Goal: Information Seeking & Learning: Learn about a topic

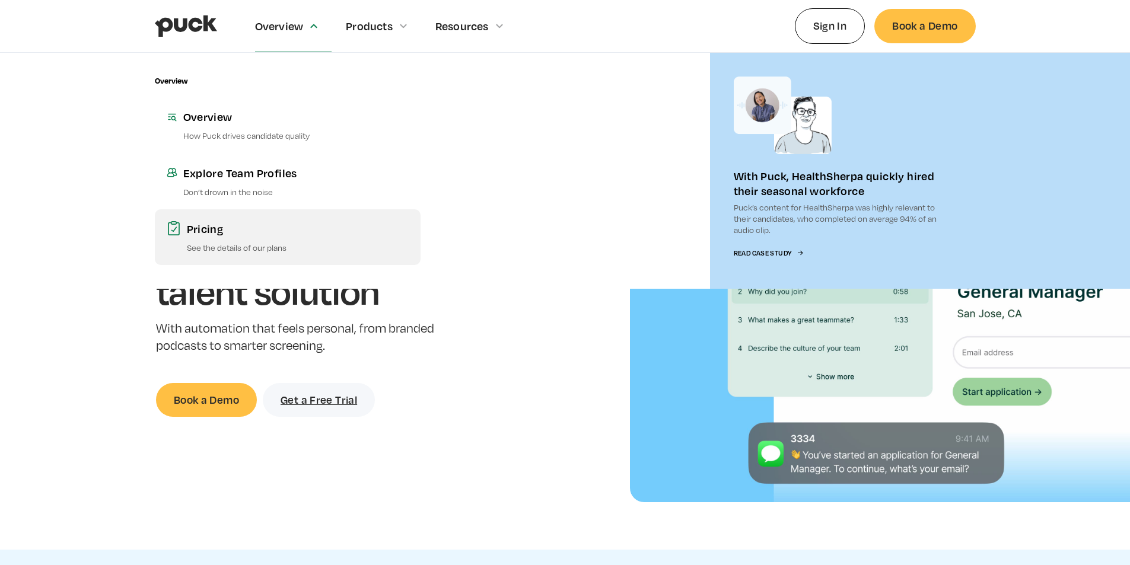
click at [317, 231] on div "Pricing" at bounding box center [298, 228] width 222 height 15
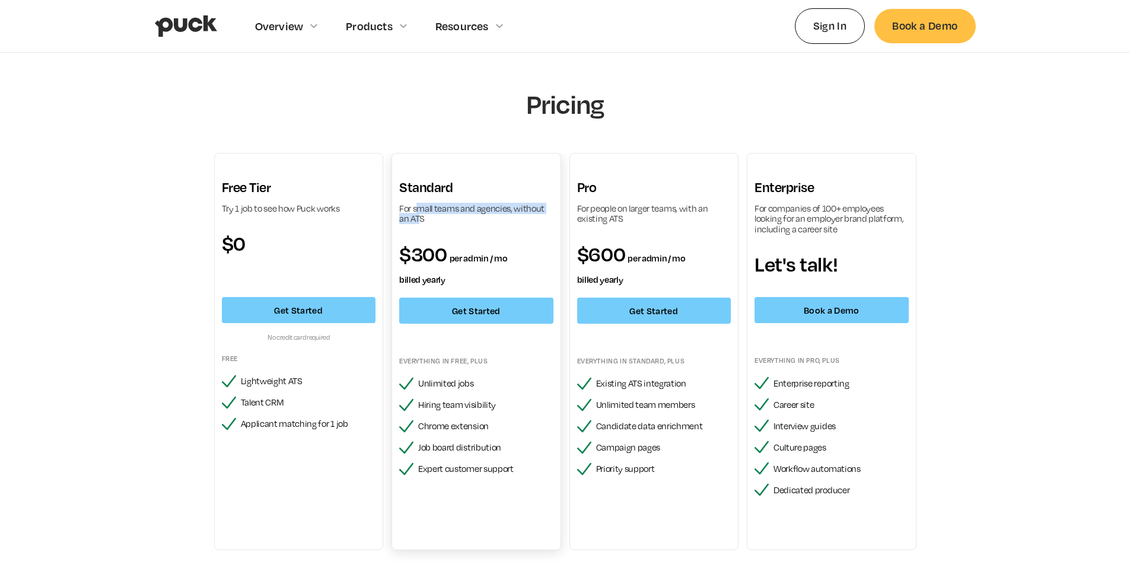
drag, startPoint x: 419, startPoint y: 209, endPoint x: 418, endPoint y: 220, distance: 11.3
click at [418, 220] on div "For small teams and agencies, without an ATS" at bounding box center [476, 213] width 154 height 21
click at [417, 214] on div "For small teams and agencies, without an ATS" at bounding box center [476, 213] width 154 height 21
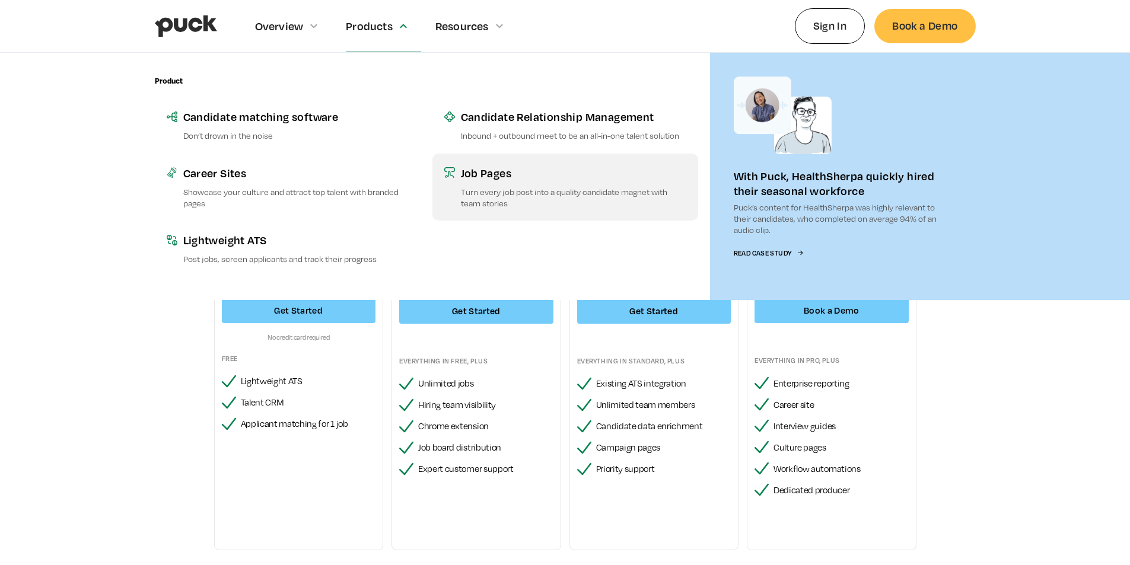
click at [506, 188] on p "Turn every job post into a quality candidate magnet with team stories" at bounding box center [573, 197] width 225 height 23
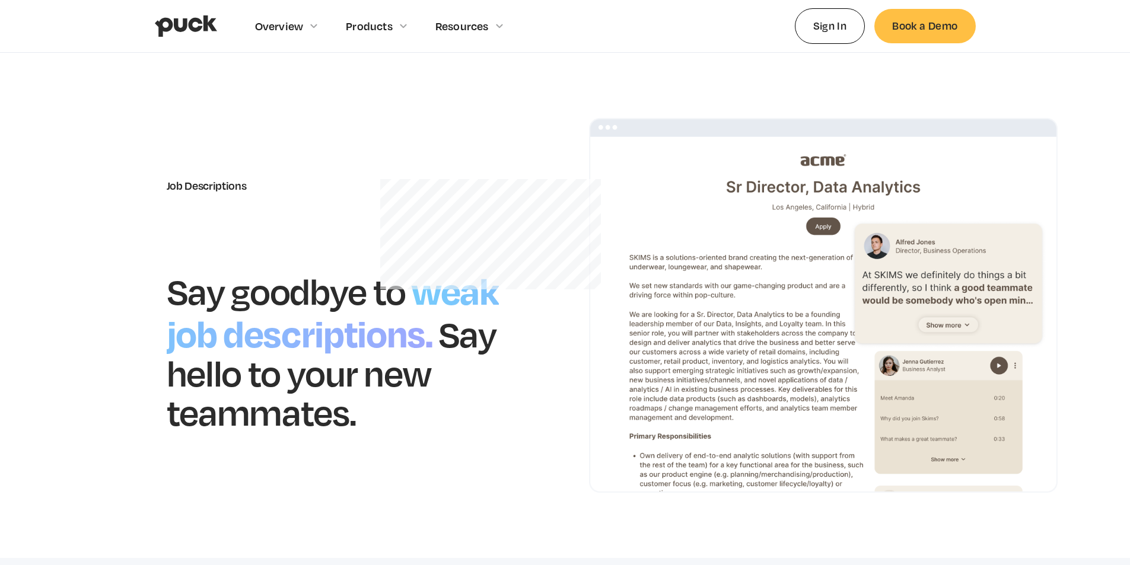
scroll to position [59, 0]
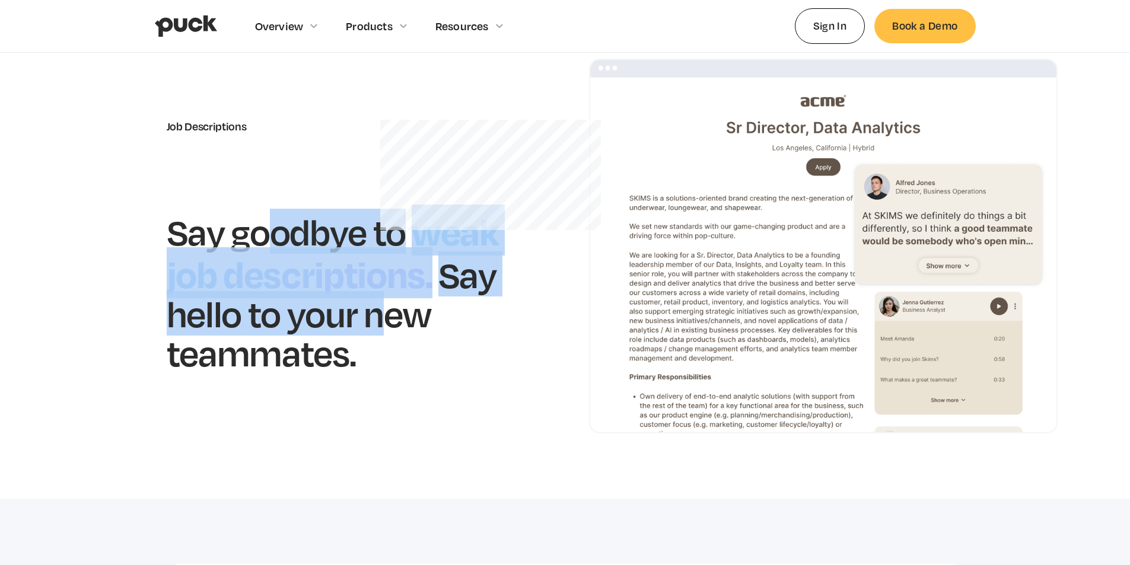
drag, startPoint x: 267, startPoint y: 238, endPoint x: 375, endPoint y: 308, distance: 128.9
click at [375, 308] on div "Say goodbye to weak job descriptions. Say hello to your new teammates." at bounding box center [354, 290] width 375 height 163
click at [375, 308] on h1 "Say hello to your new teammates." at bounding box center [332, 313] width 330 height 123
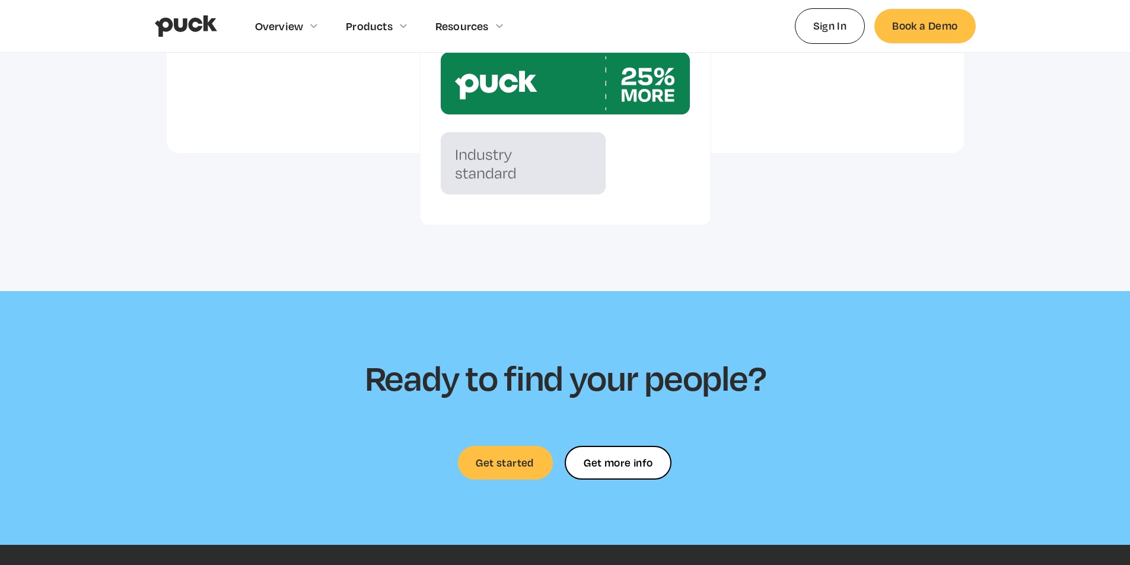
scroll to position [3202, 0]
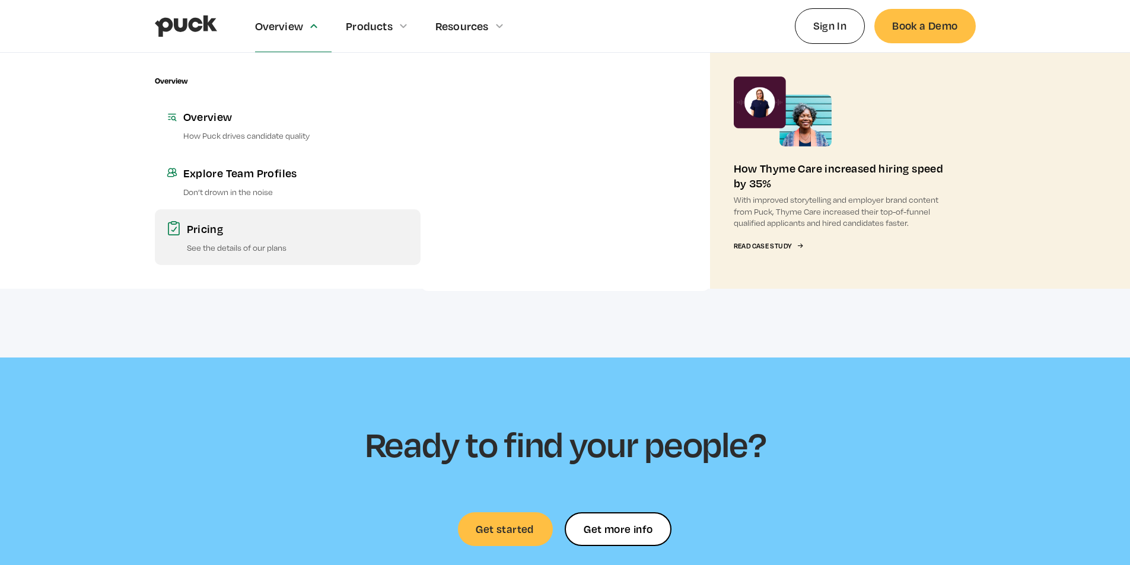
click at [253, 242] on p "See the details of our plans" at bounding box center [298, 247] width 222 height 11
